Goal: Task Accomplishment & Management: Manage account settings

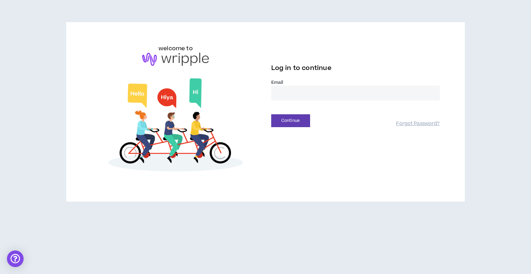
click at [286, 90] on input "email" at bounding box center [355, 93] width 168 height 15
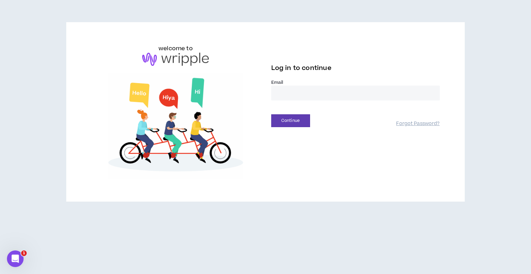
type input "**********"
click at [304, 99] on input "email" at bounding box center [355, 93] width 168 height 15
type input "**********"
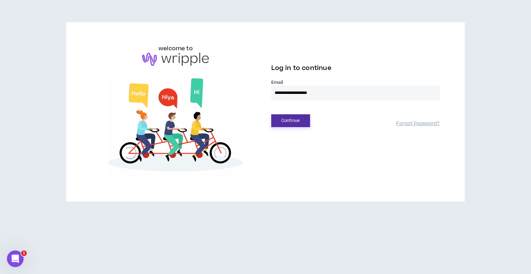
click at [292, 117] on button "Continue" at bounding box center [290, 120] width 39 height 13
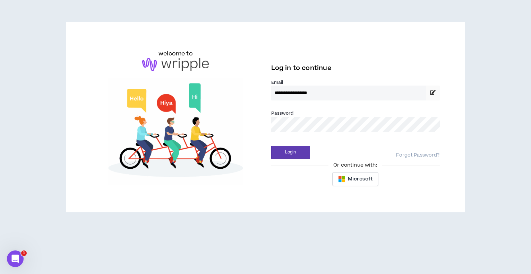
click at [271, 146] on button "Login" at bounding box center [290, 152] width 39 height 13
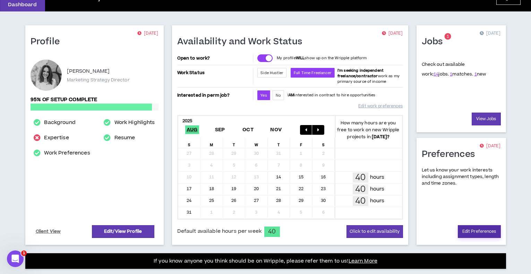
click at [479, 236] on link "Edit Preferences" at bounding box center [479, 231] width 43 height 13
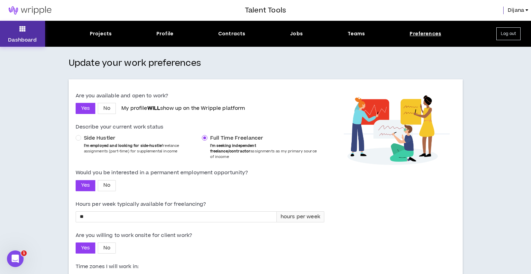
click at [29, 29] on button "Dashboard" at bounding box center [22, 34] width 45 height 26
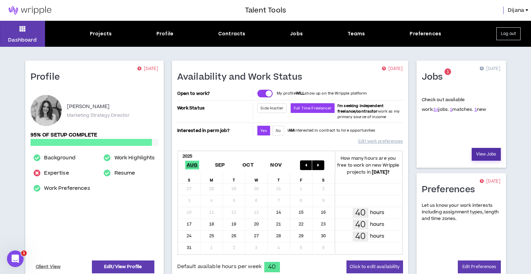
click at [492, 150] on link "View Jobs" at bounding box center [485, 154] width 29 height 13
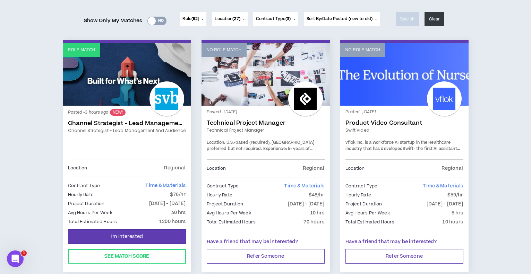
scroll to position [116, 0]
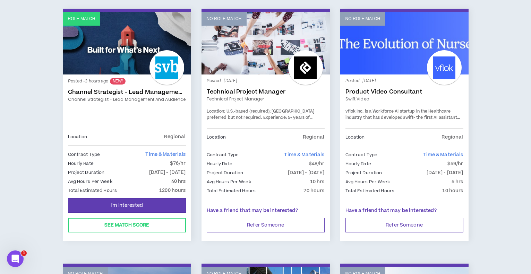
click at [142, 93] on link "Channel Strategist - Lead Management and Audience" at bounding box center [127, 92] width 118 height 7
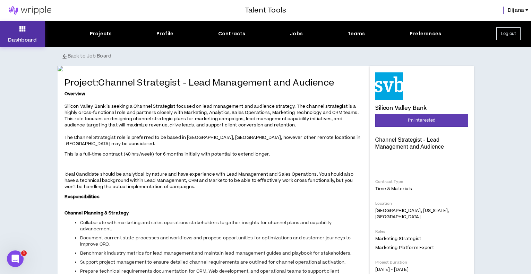
click at [28, 28] on button "Dashboard" at bounding box center [22, 34] width 45 height 26
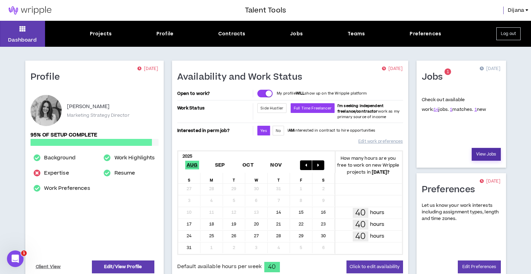
click at [483, 157] on link "View Jobs" at bounding box center [485, 154] width 29 height 13
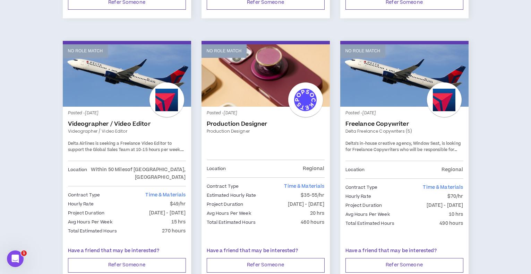
scroll to position [637, 0]
